Goal: Obtain resource: Download file/media

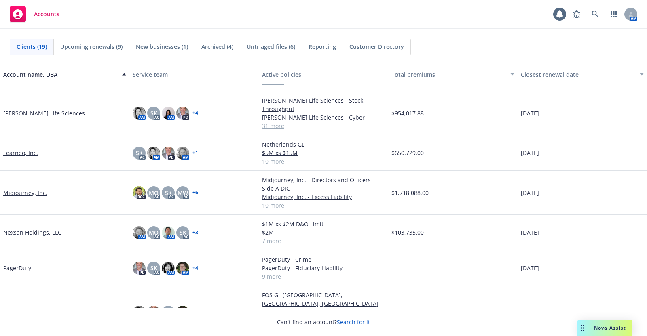
scroll to position [302, 0]
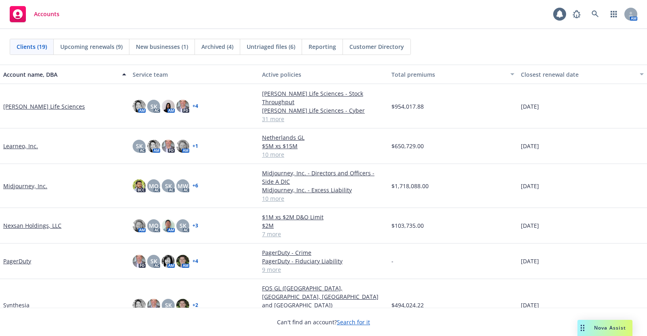
click at [33, 222] on link "Nexsan Holdings, LLC" at bounding box center [32, 226] width 58 height 8
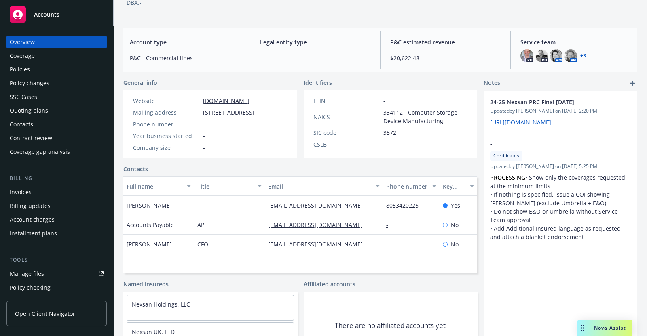
scroll to position [38, 0]
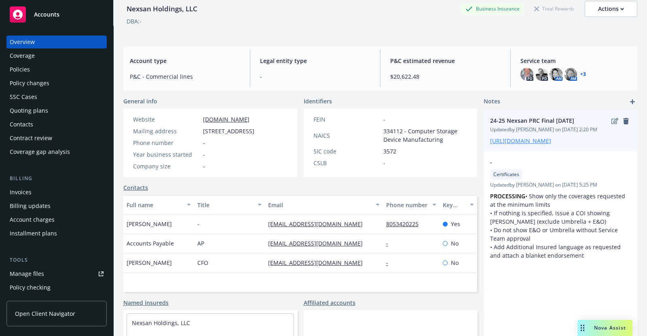
click at [527, 145] on link "[URL][DOMAIN_NAME]" at bounding box center [520, 141] width 61 height 8
